Goal: Information Seeking & Learning: Learn about a topic

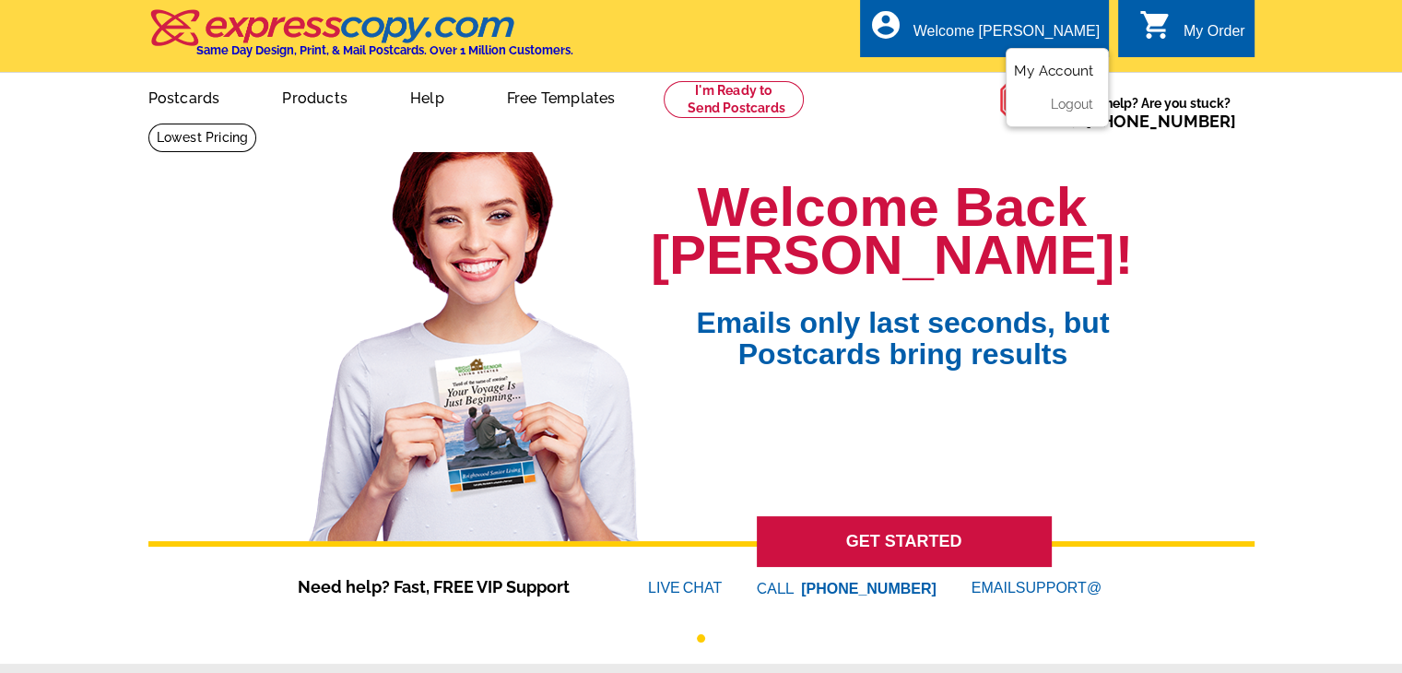
click at [1064, 70] on link "My Account" at bounding box center [1053, 71] width 79 height 17
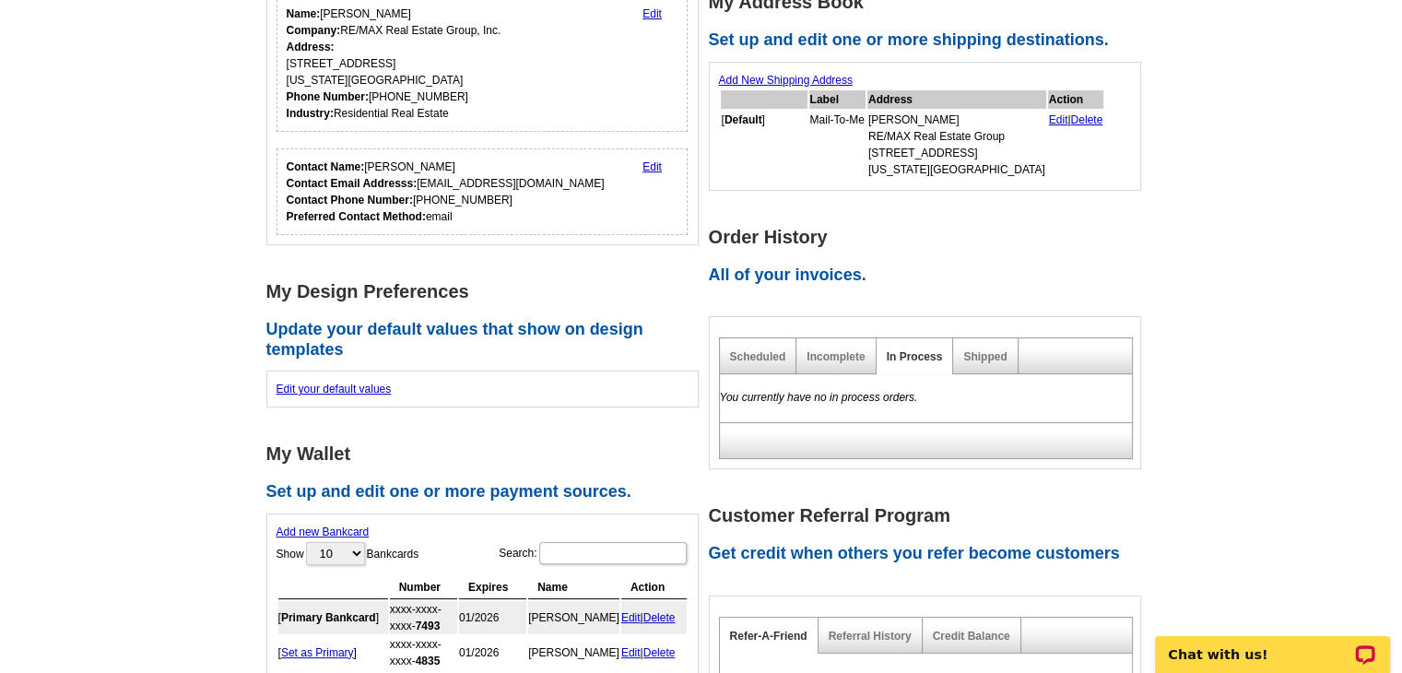
scroll to position [369, 0]
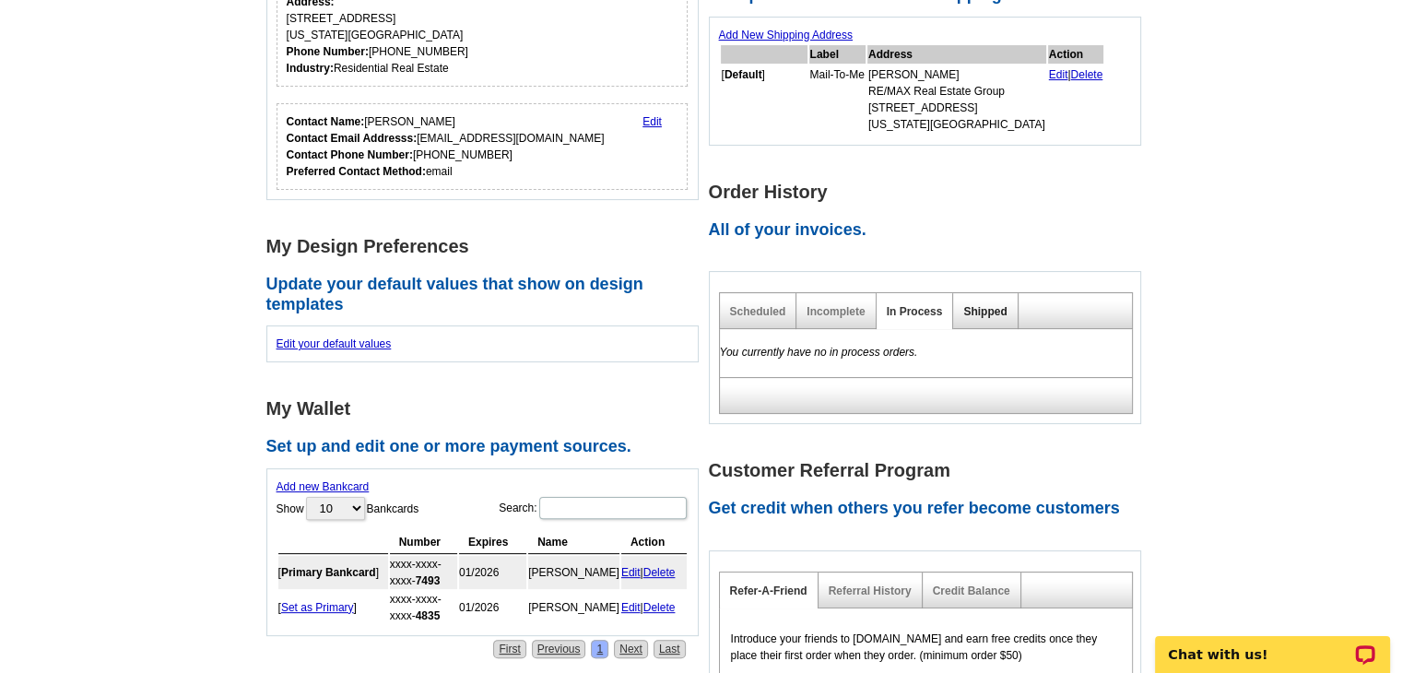
click at [996, 307] on link "Shipped" at bounding box center [984, 311] width 43 height 13
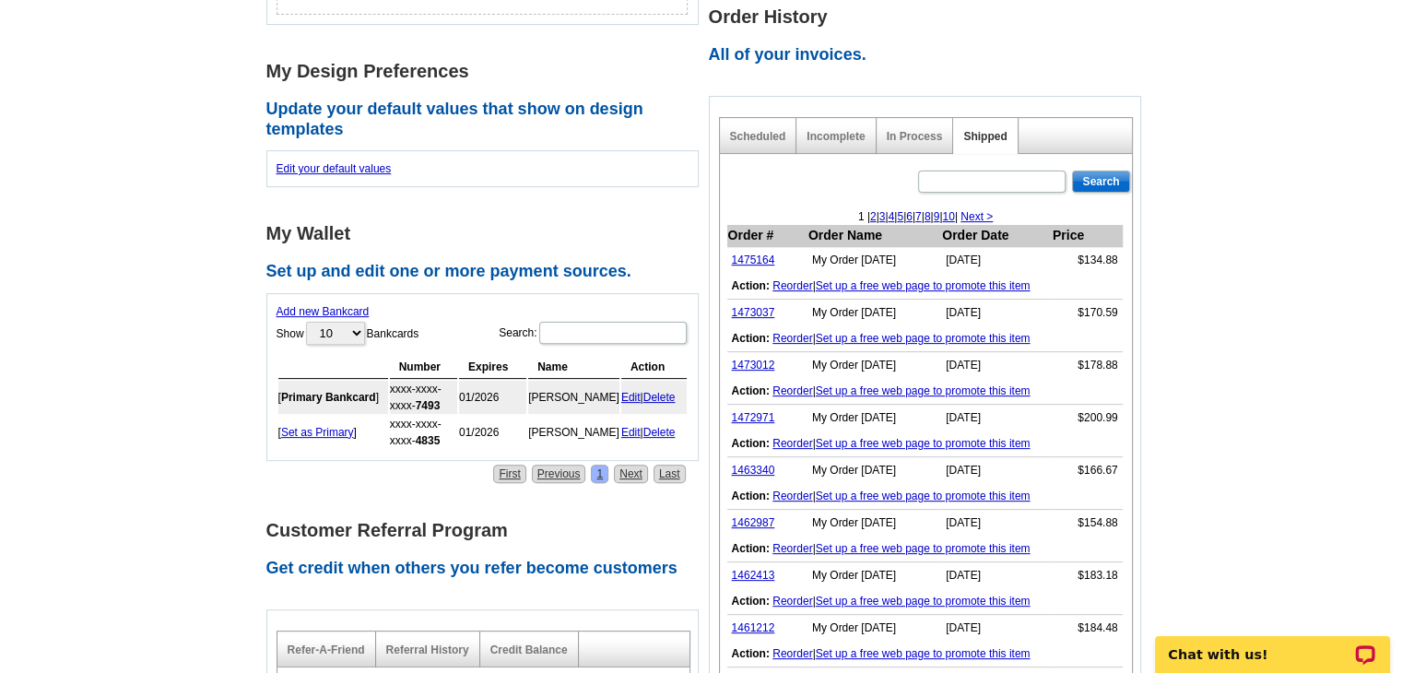
scroll to position [553, 0]
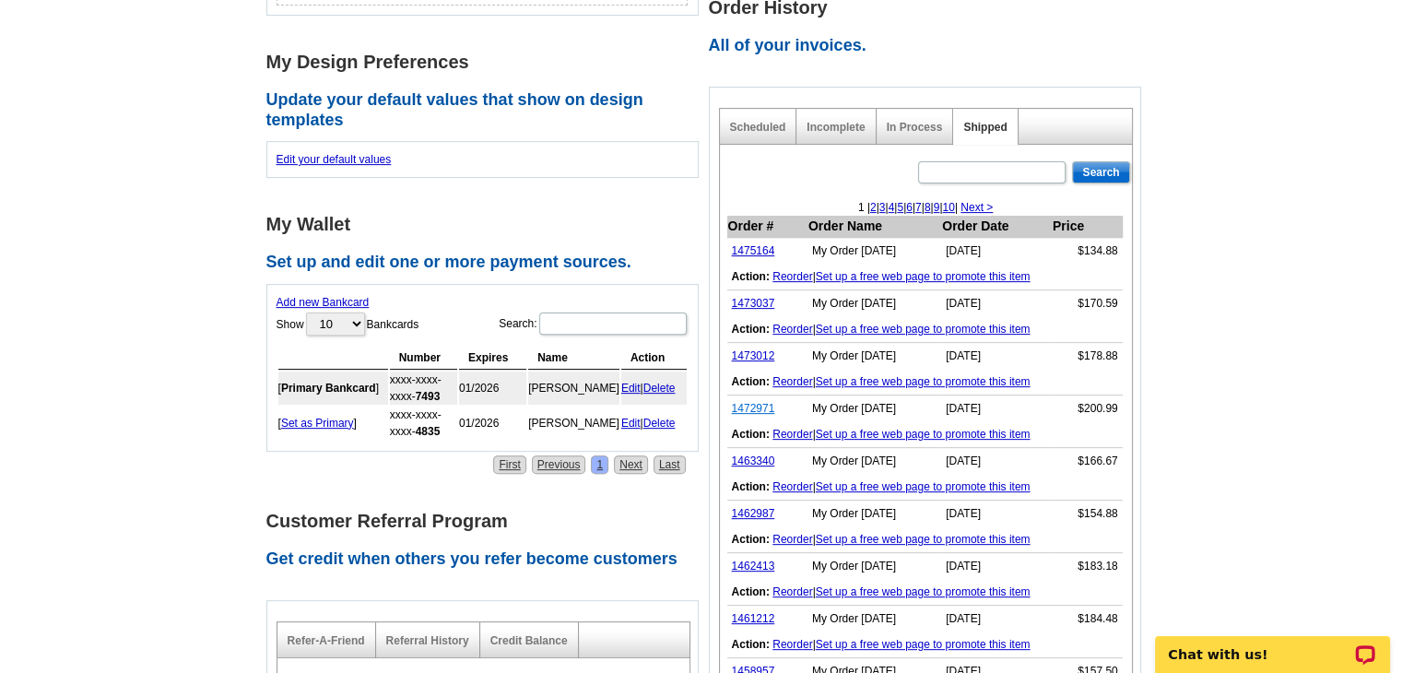
click at [749, 404] on link "1472971" at bounding box center [753, 408] width 43 height 13
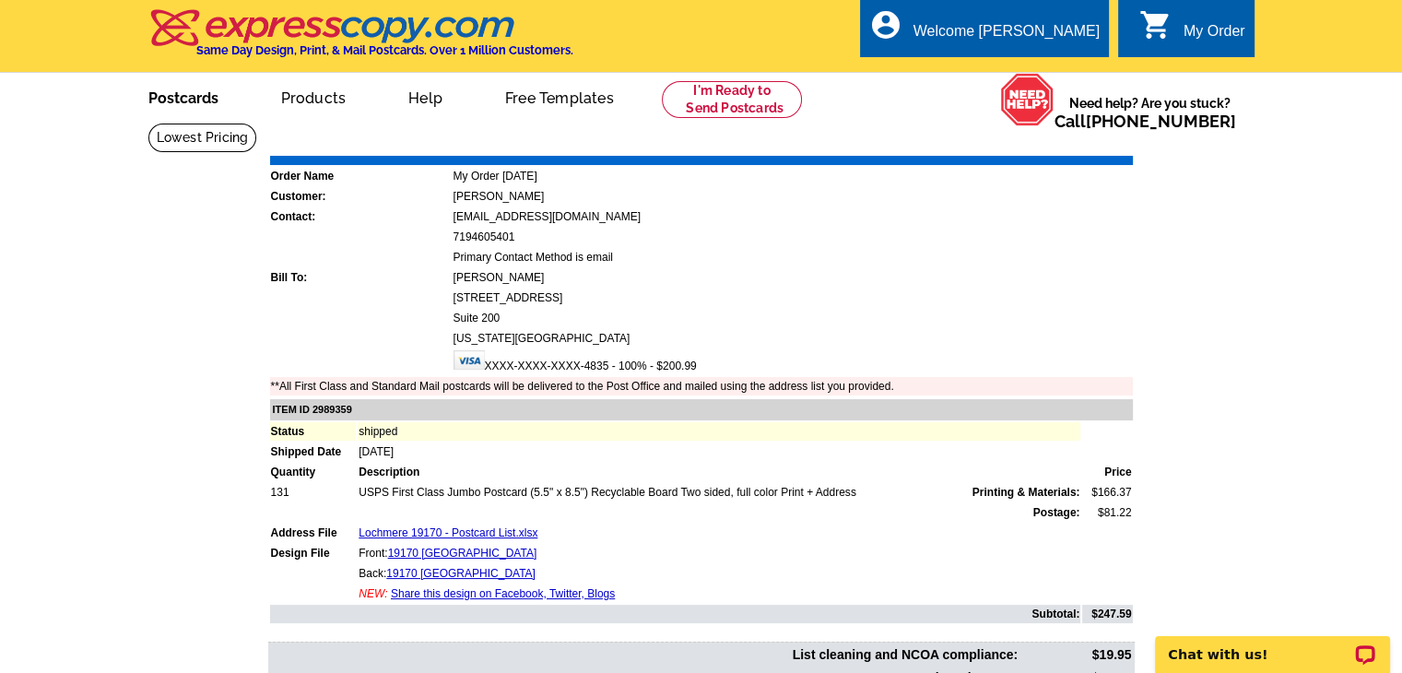
click at [183, 93] on link "Postcards" at bounding box center [183, 96] width 129 height 43
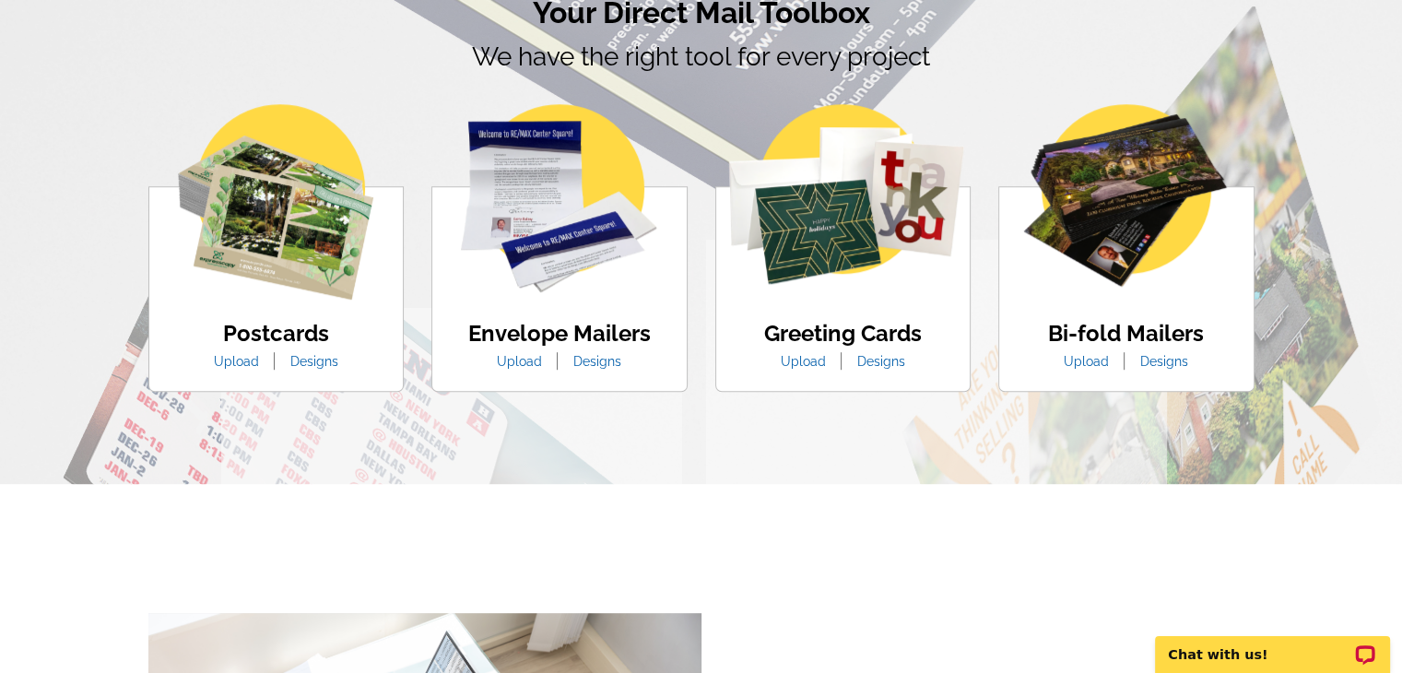
click at [303, 282] on img at bounding box center [275, 201] width 195 height 195
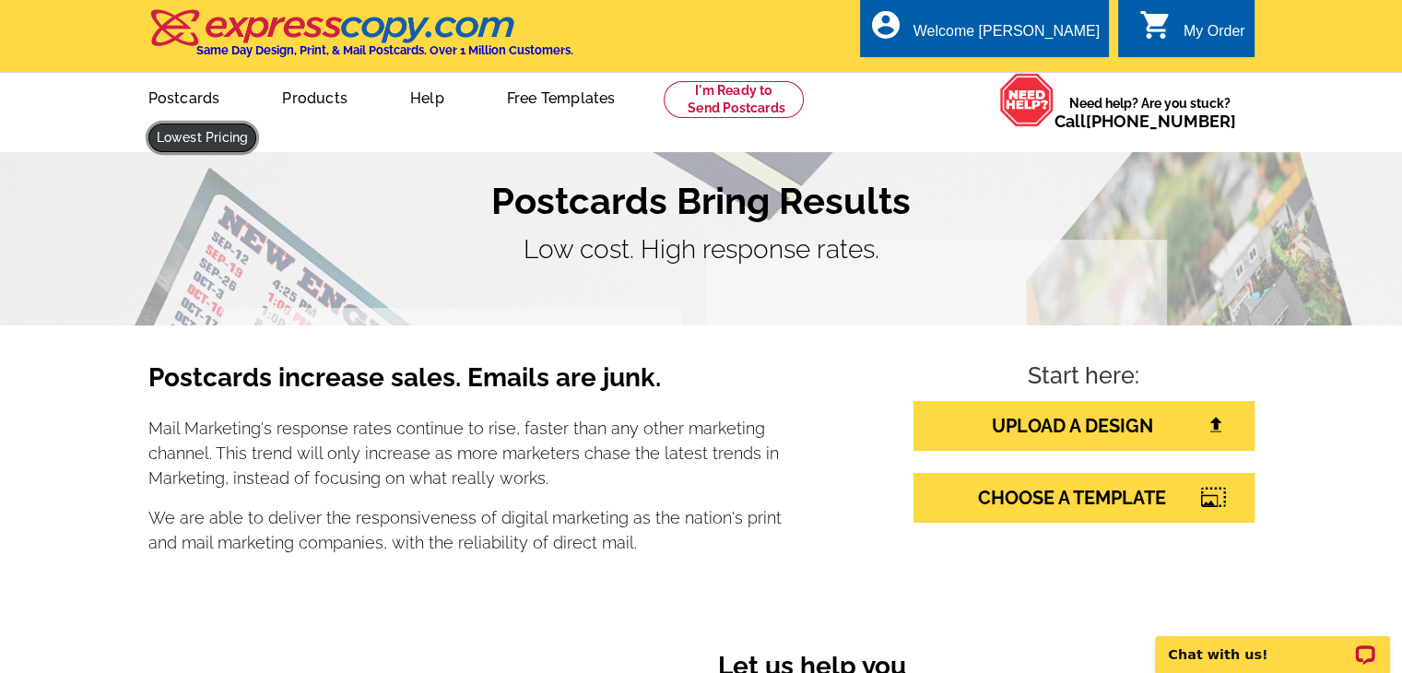
click at [257, 124] on link at bounding box center [202, 138] width 109 height 29
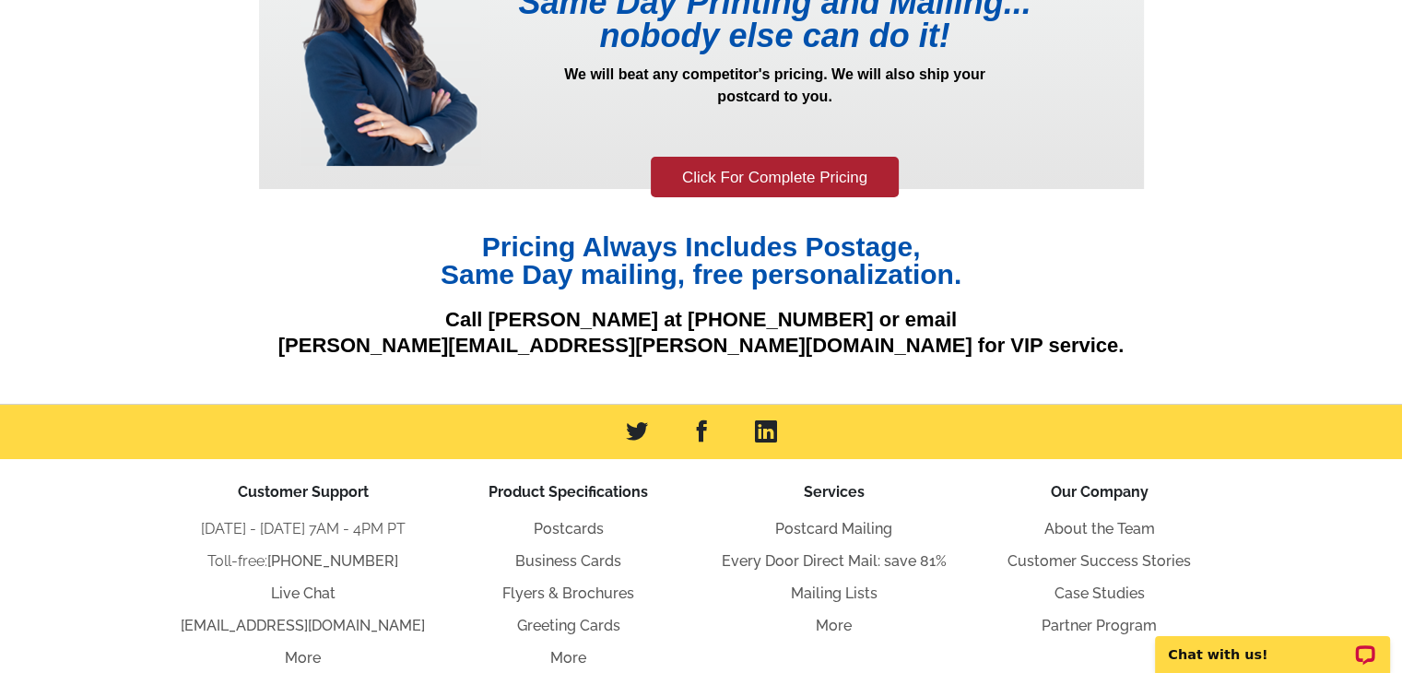
scroll to position [147, 0]
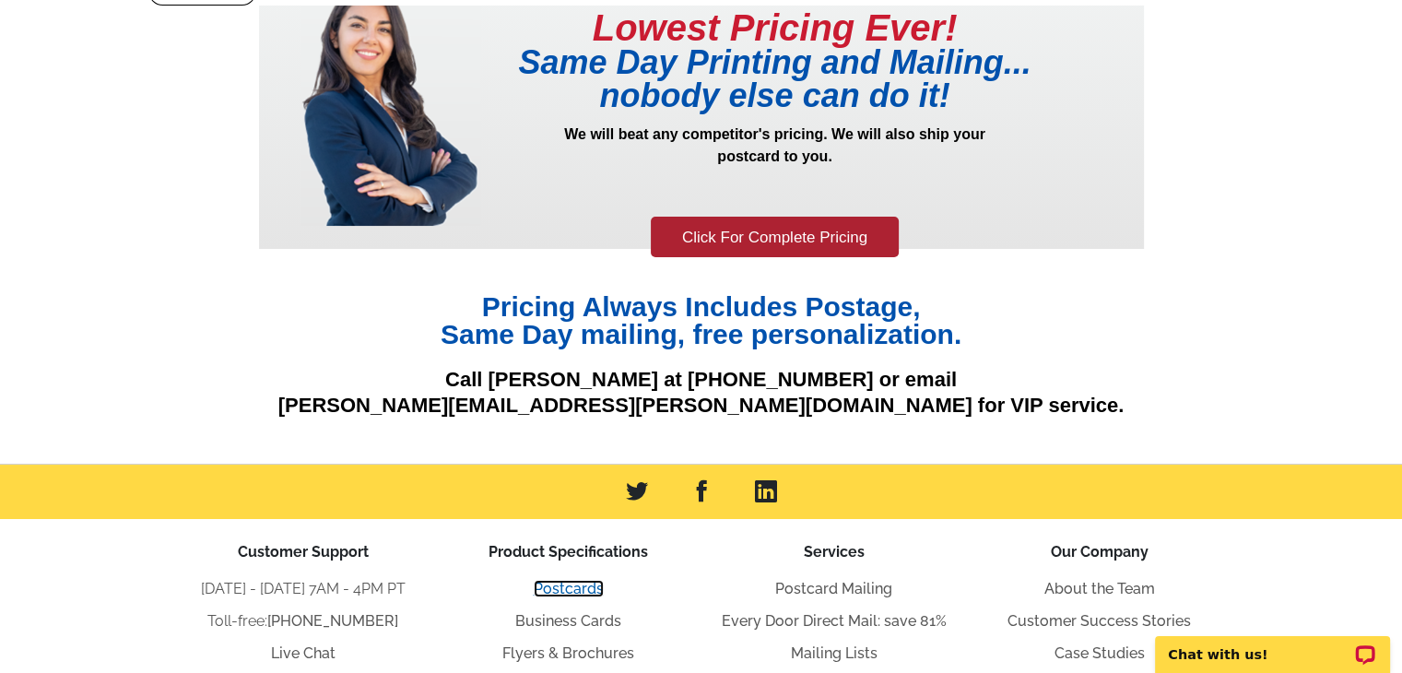
click at [577, 594] on link "Postcards" at bounding box center [569, 589] width 70 height 18
